Goal: Task Accomplishment & Management: Manage account settings

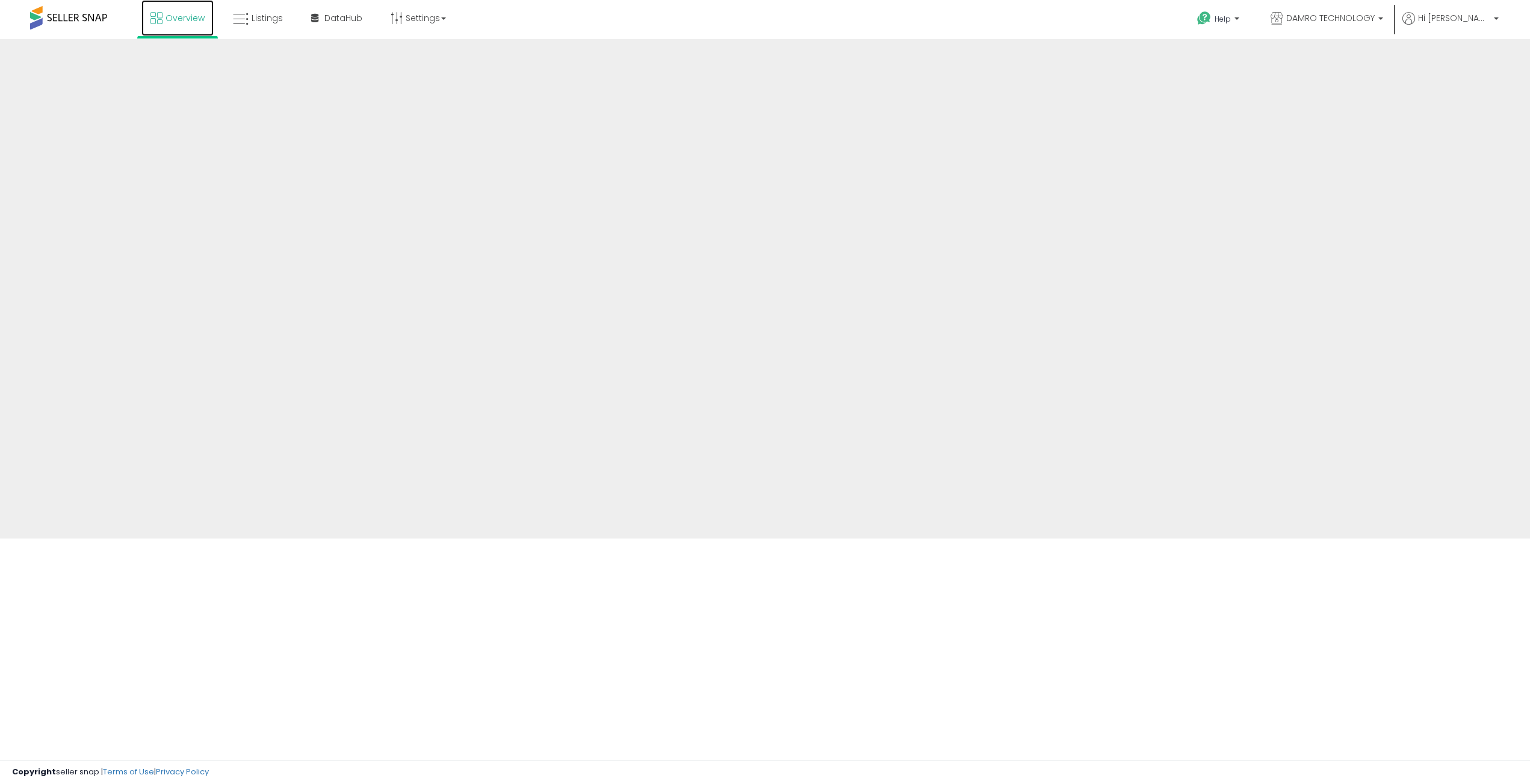
click at [174, 17] on span "Overview" at bounding box center [185, 17] width 39 height 12
click at [1463, 16] on span "Hi [PERSON_NAME]" at bounding box center [1454, 17] width 72 height 12
click at [1473, 19] on span "Hi [PERSON_NAME]" at bounding box center [1454, 17] width 72 height 12
click at [1458, 17] on span "Hi [PERSON_NAME]" at bounding box center [1454, 17] width 72 height 12
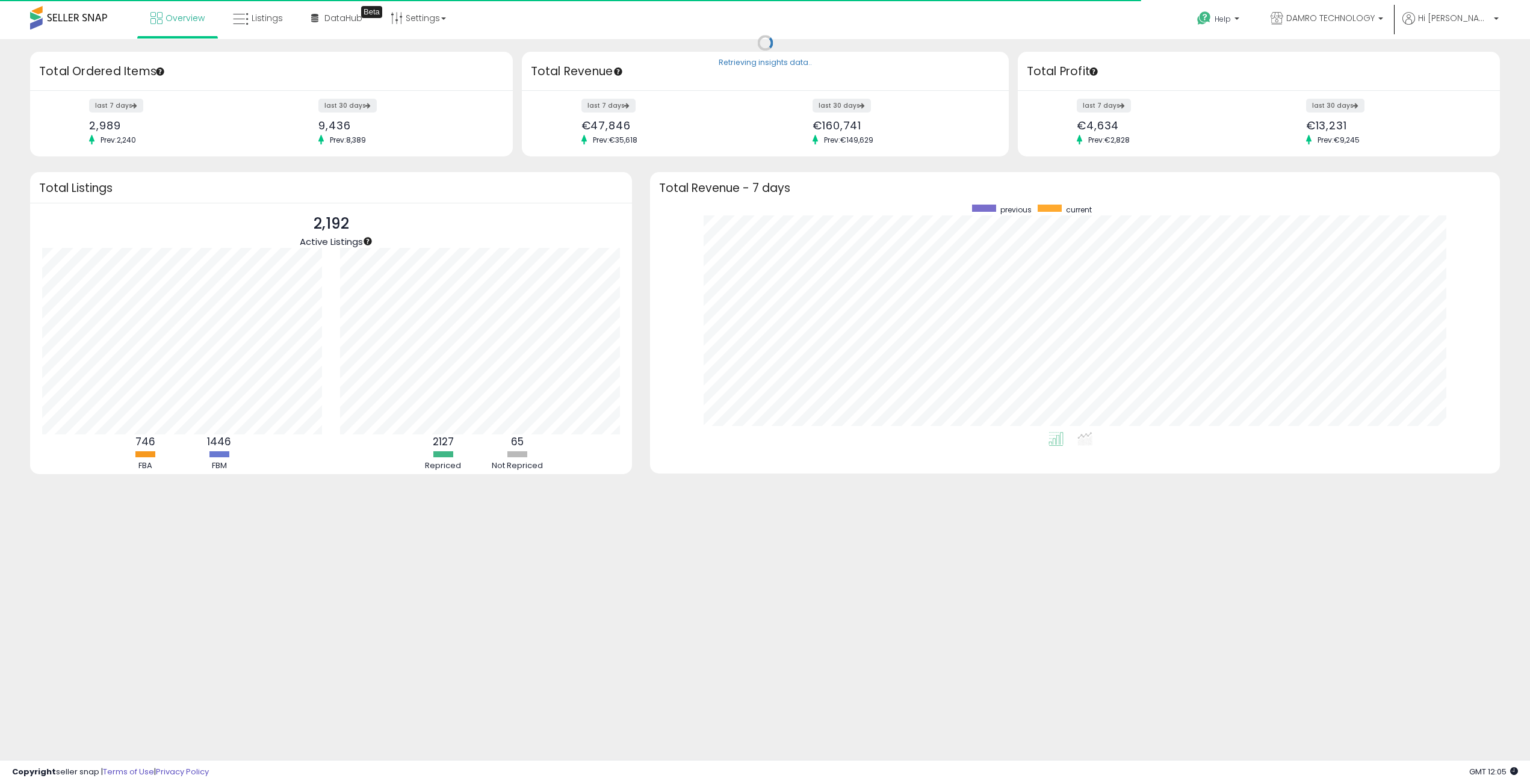
scroll to position [227, 826]
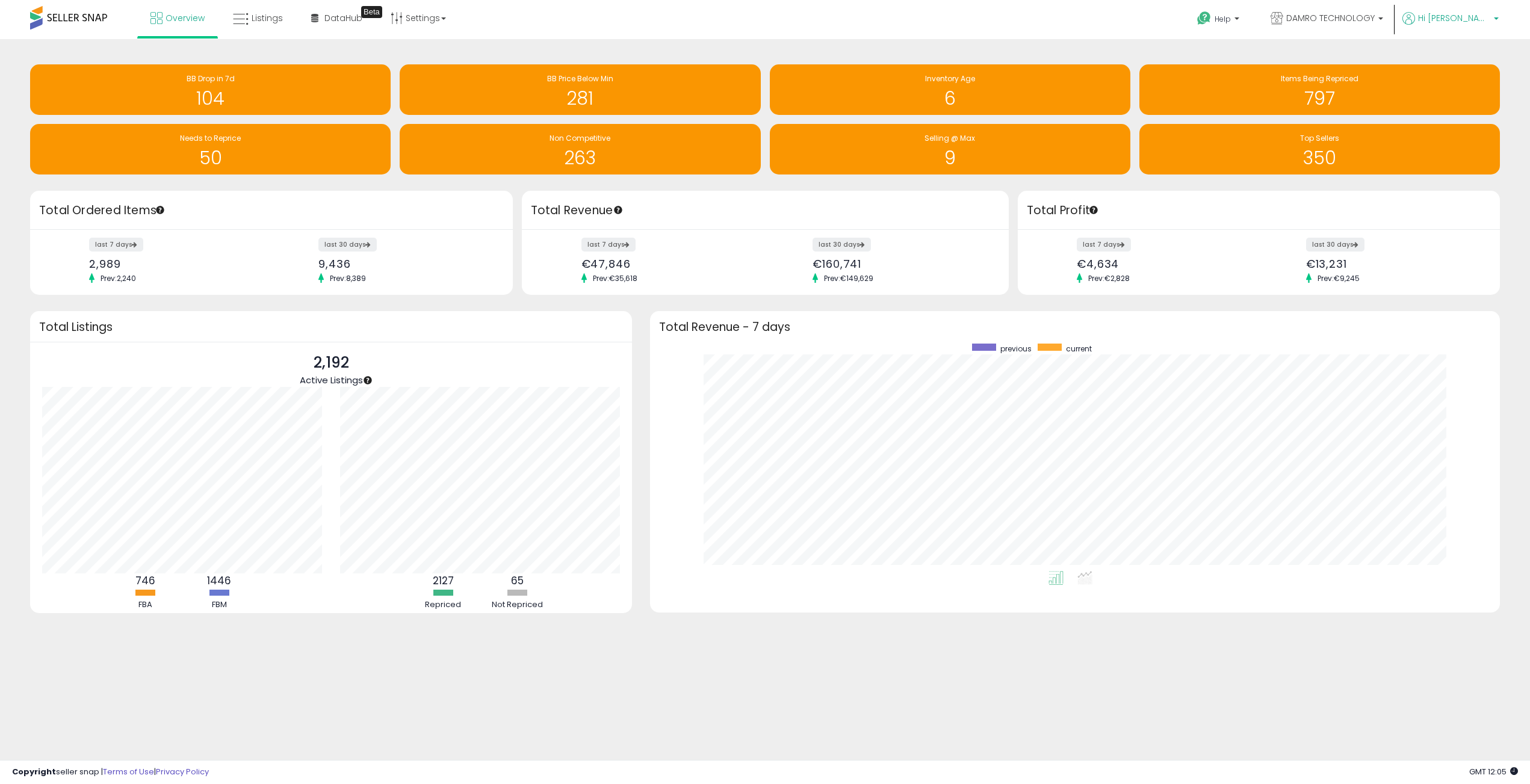
click at [1470, 17] on span "Hi [PERSON_NAME]" at bounding box center [1454, 17] width 72 height 12
click at [1466, 129] on link "Logout" at bounding box center [1472, 127] width 26 height 12
